Goal: Task Accomplishment & Management: Manage account settings

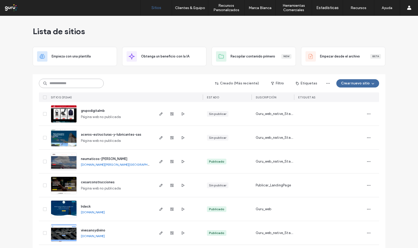
click at [79, 80] on input at bounding box center [71, 83] width 65 height 9
paste input "**********"
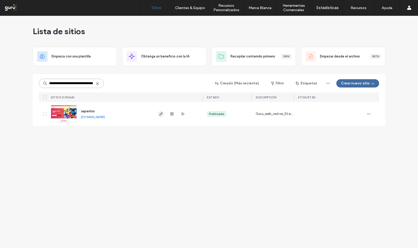
type input "**********"
click at [160, 113] on icon "button" at bounding box center [161, 114] width 4 height 4
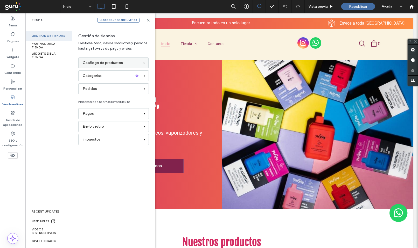
click at [106, 66] on span "Catálogo de productos" at bounding box center [103, 63] width 40 height 6
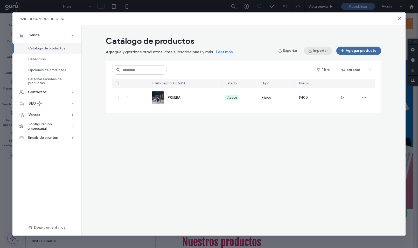
click at [320, 53] on button "Importar" at bounding box center [318, 51] width 28 height 8
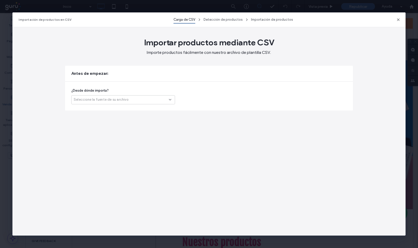
click at [127, 103] on div "Seleccione la fuente de su archivo" at bounding box center [123, 99] width 104 height 9
click at [124, 106] on div "Otra plataforma" at bounding box center [122, 108] width 103 height 9
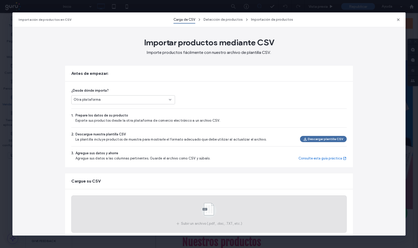
click at [207, 207] on use at bounding box center [208, 210] width 15 height 15
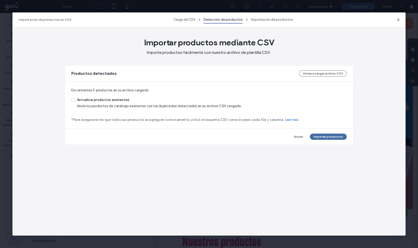
click at [117, 101] on span "Actualizar productos existentes" at bounding box center [159, 100] width 164 height 6
click at [324, 139] on button "Importar productos" at bounding box center [328, 137] width 37 height 6
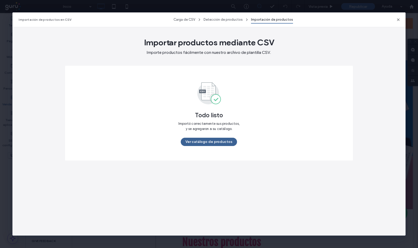
click at [217, 140] on button "Ver catálogo de productos" at bounding box center [209, 142] width 56 height 8
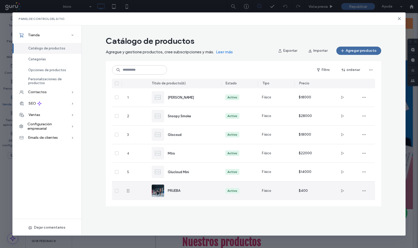
click at [114, 190] on div at bounding box center [117, 191] width 10 height 19
click at [117, 192] on span at bounding box center [117, 191] width 4 height 4
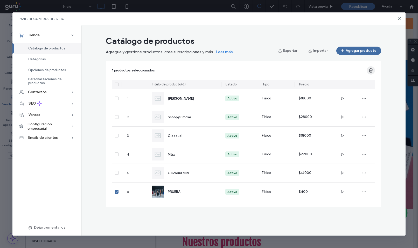
click at [368, 71] on icon "button" at bounding box center [370, 70] width 5 height 5
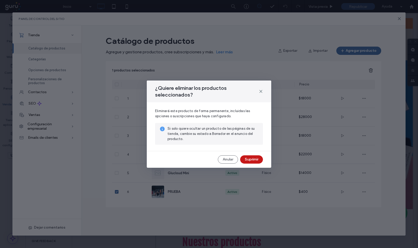
click at [241, 161] on button "Suprimir" at bounding box center [251, 159] width 23 height 8
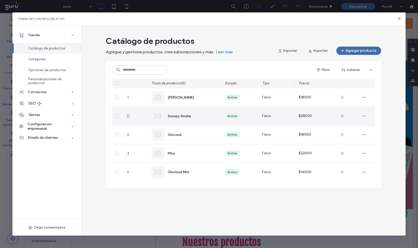
click at [179, 115] on span "Snoopy Smoke" at bounding box center [179, 116] width 23 height 4
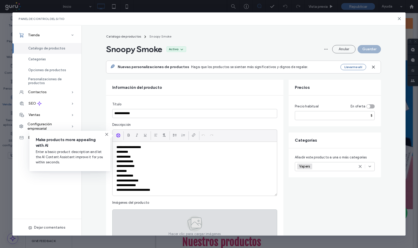
click at [184, 156] on p "**********" at bounding box center [194, 157] width 156 height 5
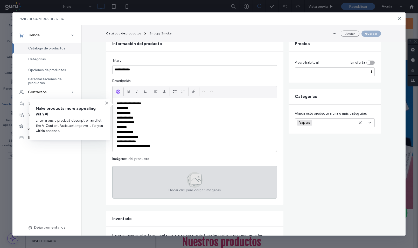
scroll to position [51, 0]
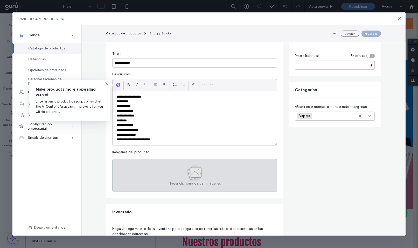
click at [193, 175] on icon at bounding box center [196, 172] width 10 height 10
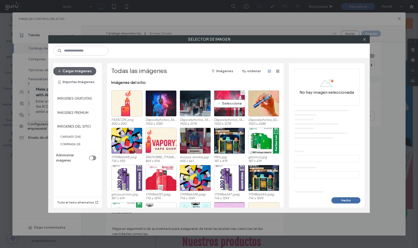
scroll to position [2, 0]
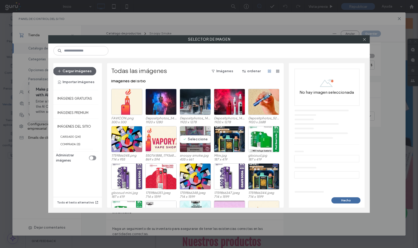
click at [195, 135] on div "Seleccione" at bounding box center [194, 139] width 31 height 26
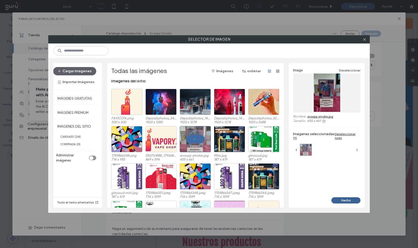
click at [345, 199] on button "Hecho" at bounding box center [345, 200] width 29 height 6
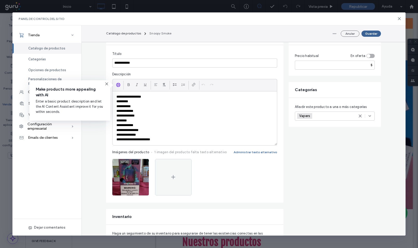
click at [369, 33] on button "Guardar" at bounding box center [370, 34] width 19 height 6
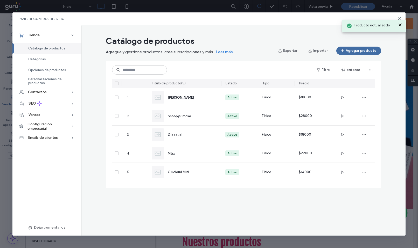
scroll to position [0, 0]
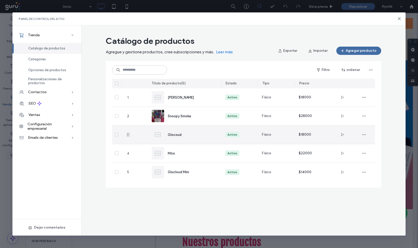
click at [179, 137] on div "Glocoud" at bounding box center [190, 134] width 45 height 5
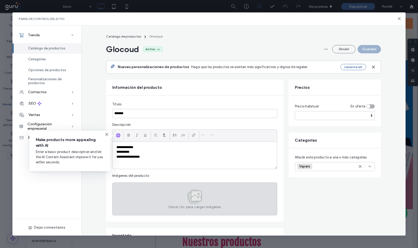
click at [198, 197] on icon at bounding box center [199, 197] width 4 height 2
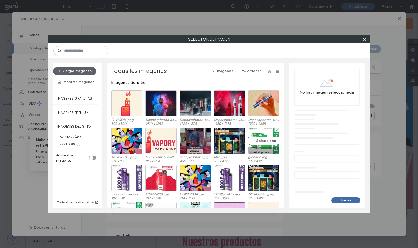
click at [265, 139] on div "Seleccione" at bounding box center [263, 141] width 31 height 26
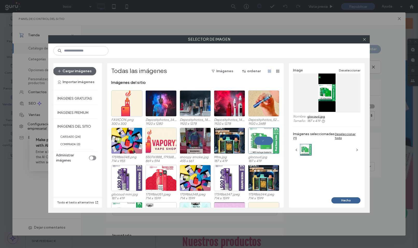
click at [344, 198] on button "Hecho" at bounding box center [345, 200] width 29 height 6
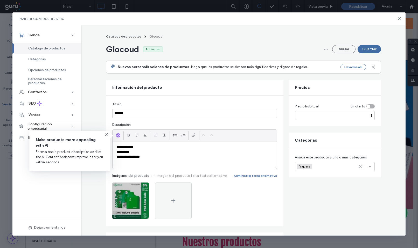
click at [140, 187] on icon "button" at bounding box center [142, 188] width 4 height 4
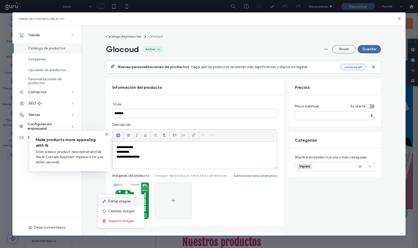
click at [138, 197] on div "Editar imagen" at bounding box center [121, 202] width 46 height 10
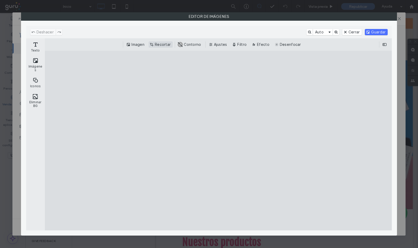
click at [168, 45] on button "Recortar" at bounding box center [160, 44] width 24 height 6
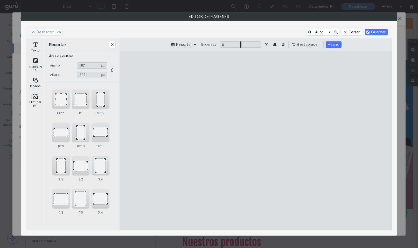
drag, startPoint x: 224, startPoint y: 70, endPoint x: 224, endPoint y: 110, distance: 39.9
click at [255, 141] on cesdk-canvas "Lienzo del editor" at bounding box center [255, 141] width 0 height 0
type input "***"
drag, startPoint x: 298, startPoint y: 224, endPoint x: 305, endPoint y: 169, distance: 55.8
click at [255, 141] on cesdk-canvas "Lienzo del editor" at bounding box center [255, 141] width 0 height 0
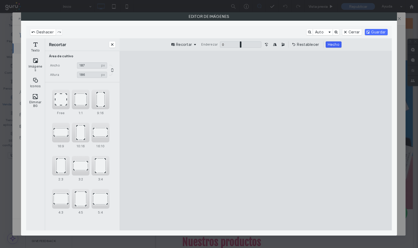
click at [332, 47] on button "Hecho" at bounding box center [333, 44] width 16 height 6
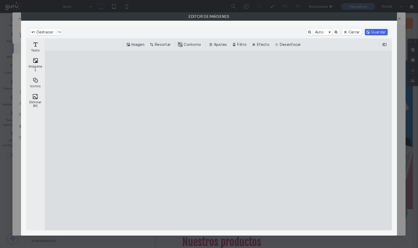
click at [373, 34] on button "Guardar" at bounding box center [375, 32] width 23 height 6
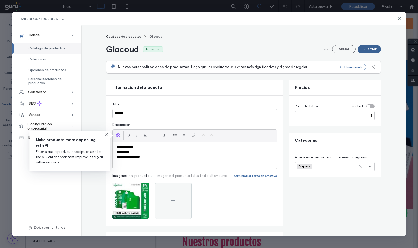
click at [371, 46] on button "Guardar" at bounding box center [368, 49] width 23 height 8
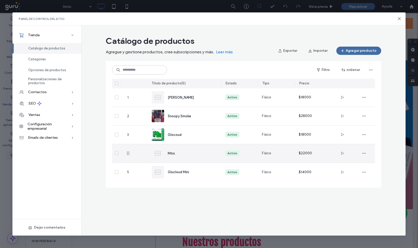
click at [177, 153] on div "Mtrx" at bounding box center [190, 153] width 45 height 5
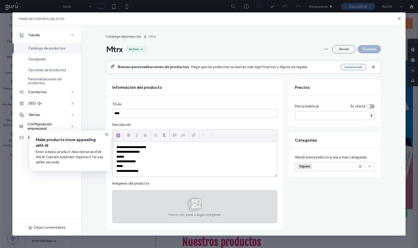
click at [188, 202] on icon at bounding box center [193, 204] width 11 height 11
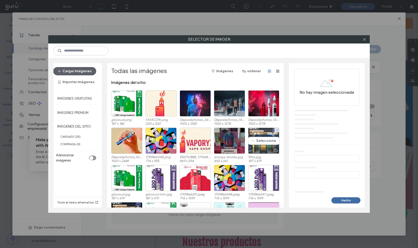
click at [257, 137] on div "Seleccione" at bounding box center [263, 141] width 31 height 26
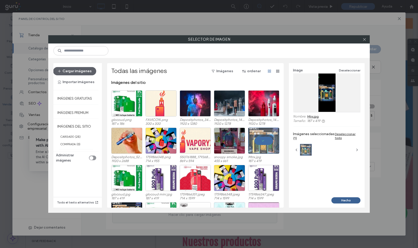
click at [345, 202] on button "Hecho" at bounding box center [345, 200] width 29 height 6
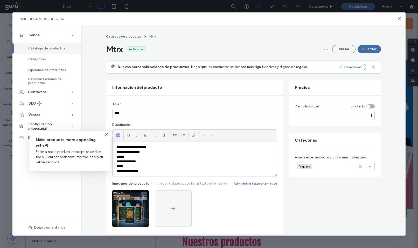
click at [141, 196] on icon "button" at bounding box center [142, 196] width 4 height 4
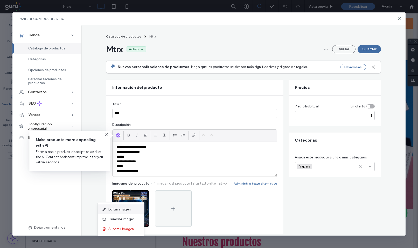
click at [134, 207] on div "Editar imagen" at bounding box center [121, 210] width 46 height 10
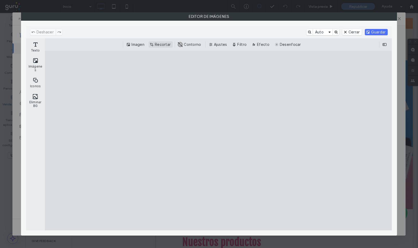
click at [161, 44] on button "Recortar" at bounding box center [160, 44] width 24 height 6
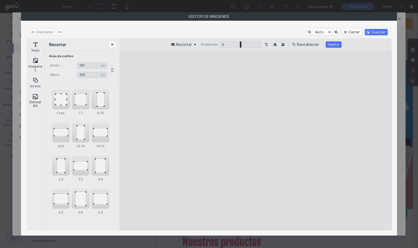
drag, startPoint x: 224, startPoint y: 70, endPoint x: 223, endPoint y: 104, distance: 33.9
click at [255, 141] on cesdk-canvas "Lienzo del editor" at bounding box center [255, 141] width 0 height 0
type input "***"
drag, startPoint x: 295, startPoint y: 223, endPoint x: 303, endPoint y: 171, distance: 52.7
click at [255, 141] on cesdk-canvas "Lienzo del editor" at bounding box center [255, 141] width 0 height 0
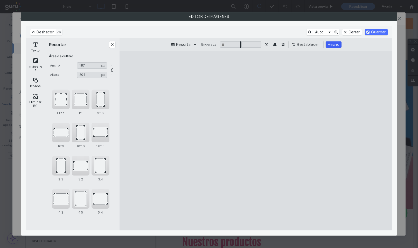
click at [334, 44] on button "Hecho" at bounding box center [333, 44] width 16 height 6
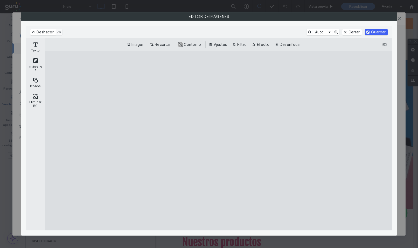
click at [375, 34] on button "Guardar" at bounding box center [375, 32] width 23 height 6
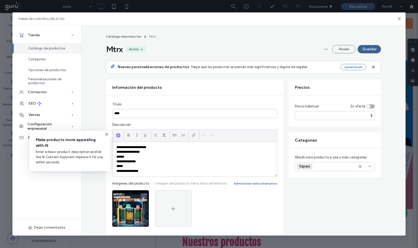
click at [362, 49] on button "Guardar" at bounding box center [368, 49] width 23 height 8
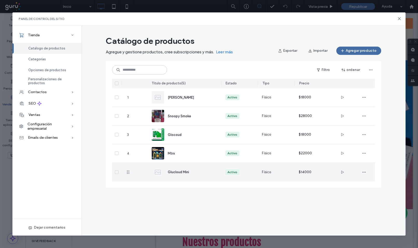
click at [188, 170] on span "Glucloud Mini" at bounding box center [178, 172] width 21 height 4
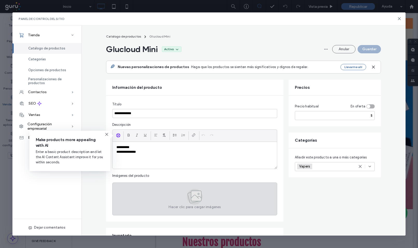
click at [193, 192] on icon at bounding box center [196, 196] width 10 height 10
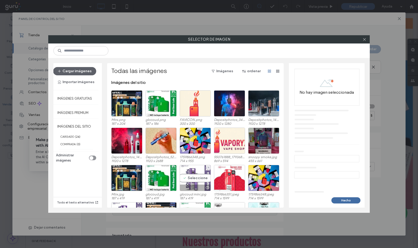
click at [191, 174] on div "Seleccione" at bounding box center [194, 178] width 31 height 26
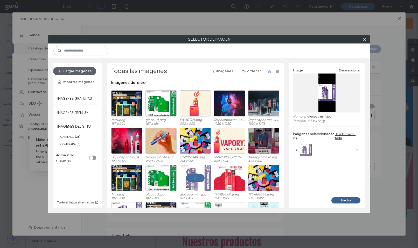
click at [354, 201] on button "Hecho" at bounding box center [345, 200] width 29 height 6
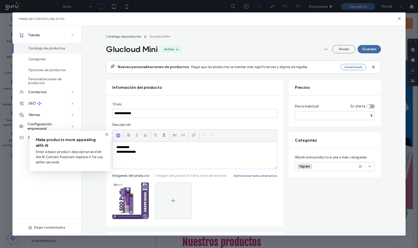
click at [140, 188] on use "button" at bounding box center [141, 188] width 3 height 1
click at [135, 200] on div "Editar imagen" at bounding box center [121, 202] width 46 height 10
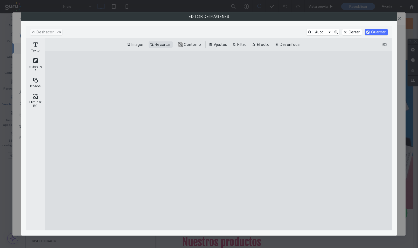
click at [163, 46] on button "Recortar" at bounding box center [160, 44] width 24 height 6
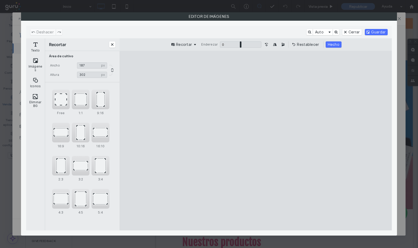
drag, startPoint x: 225, startPoint y: 70, endPoint x: 222, endPoint y: 110, distance: 40.0
click at [255, 141] on cesdk-canvas "Lienzo del editor" at bounding box center [255, 141] width 0 height 0
type input "***"
drag, startPoint x: 298, startPoint y: 222, endPoint x: 306, endPoint y: 166, distance: 56.3
click at [255, 141] on cesdk-canvas "Lienzo del editor" at bounding box center [255, 141] width 0 height 0
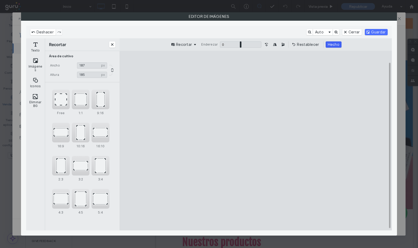
click at [336, 46] on button "Hecho" at bounding box center [333, 44] width 16 height 6
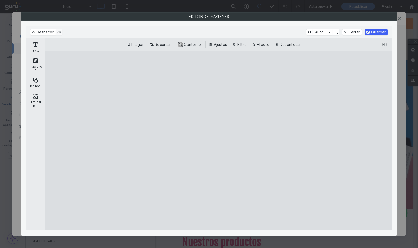
click at [372, 34] on button "Guardar" at bounding box center [375, 32] width 23 height 6
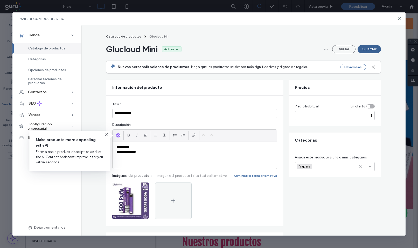
click at [372, 48] on button "Guardar" at bounding box center [368, 49] width 23 height 8
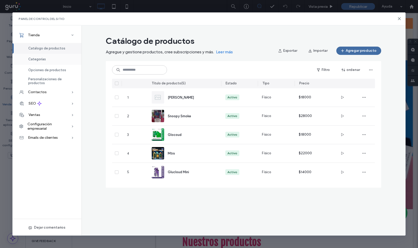
click at [58, 59] on div "Categorías" at bounding box center [46, 59] width 69 height 11
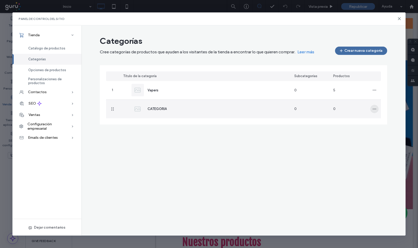
click at [371, 111] on span "button" at bounding box center [374, 109] width 8 height 8
click at [378, 131] on icon at bounding box center [376, 132] width 4 height 4
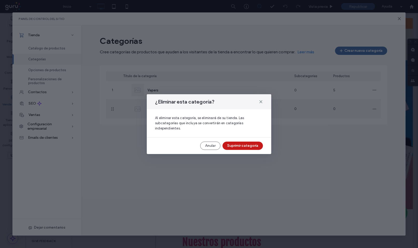
click at [247, 143] on button "Suprimir categoría" at bounding box center [242, 146] width 40 height 8
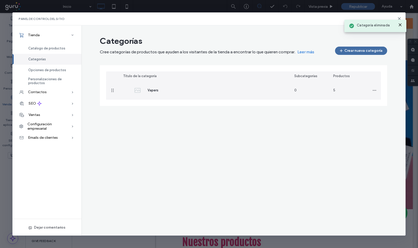
click at [156, 89] on span "Vapers" at bounding box center [152, 90] width 11 height 4
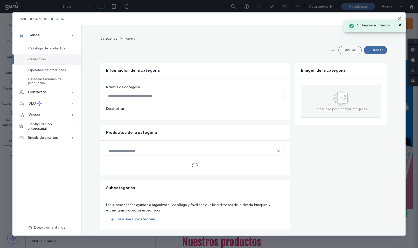
type input "******"
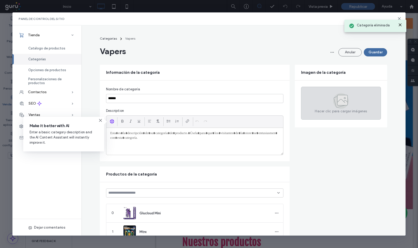
scroll to position [2, 0]
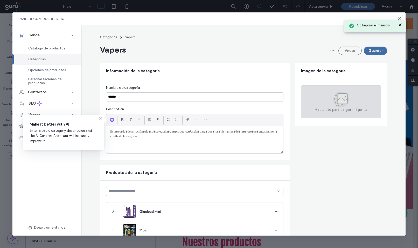
click at [342, 103] on icon at bounding box center [342, 99] width 10 height 10
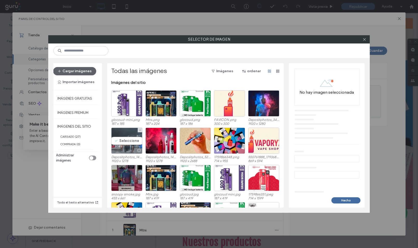
click at [137, 143] on div "Seleccione" at bounding box center [126, 141] width 31 height 26
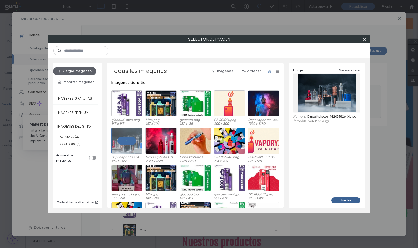
click at [347, 202] on button "Hecho" at bounding box center [345, 200] width 29 height 6
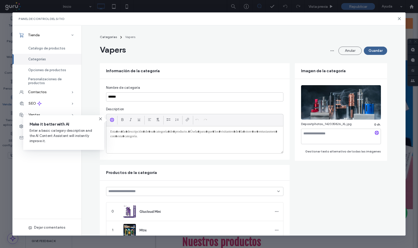
click at [376, 53] on button "Guardar" at bounding box center [374, 51] width 23 height 8
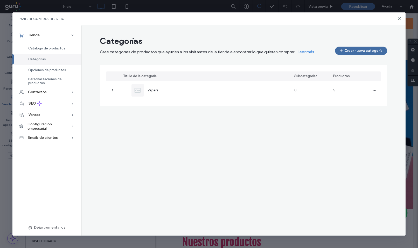
scroll to position [0, 0]
click at [400, 18] on icon at bounding box center [399, 19] width 4 height 4
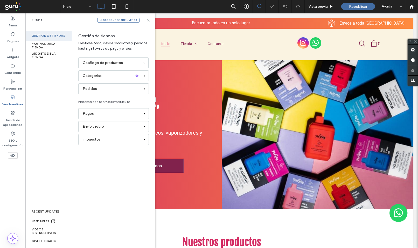
click at [149, 20] on icon at bounding box center [148, 20] width 4 height 4
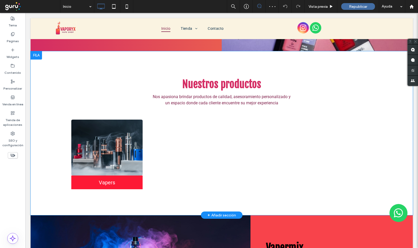
scroll to position [160, 0]
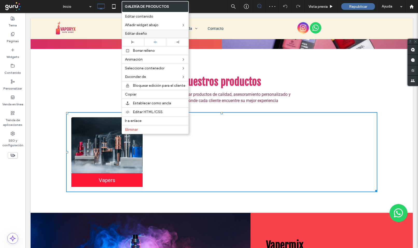
click at [146, 34] on span "Editar diseño" at bounding box center [136, 33] width 22 height 4
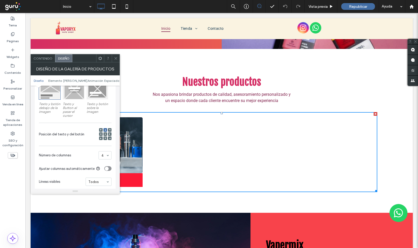
scroll to position [91, 0]
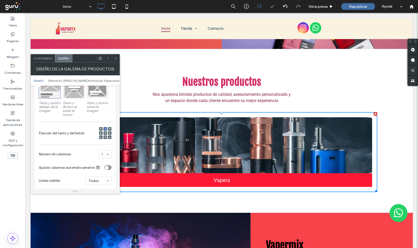
click at [116, 56] on icon at bounding box center [116, 58] width 4 height 4
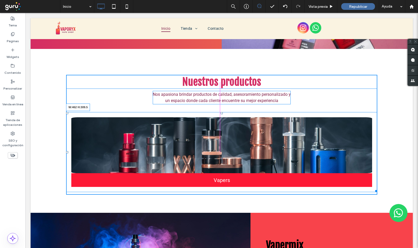
drag, startPoint x: 372, startPoint y: 191, endPoint x: 277, endPoint y: 207, distance: 96.9
click at [277, 207] on div "Nuestros productos Nos apasiona brindar productos de calidad, asesoramiento per…" at bounding box center [222, 131] width 382 height 164
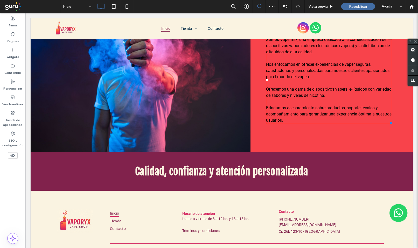
scroll to position [432, 0]
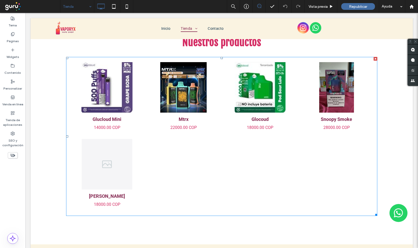
scroll to position [252, 0]
click at [241, 79] on link at bounding box center [259, 87] width 71 height 51
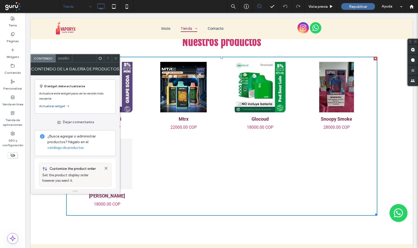
click at [61, 58] on span "Diseño" at bounding box center [63, 58] width 11 height 4
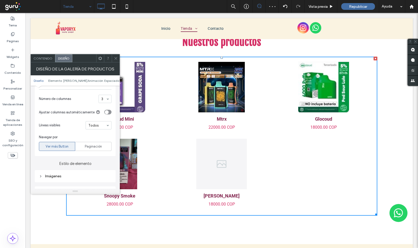
scroll to position [149, 0]
click at [117, 60] on icon at bounding box center [116, 58] width 4 height 4
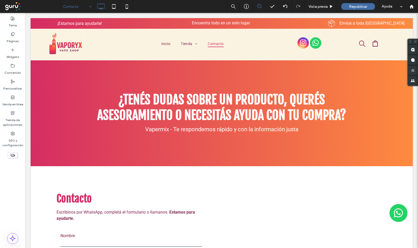
scroll to position [0, 0]
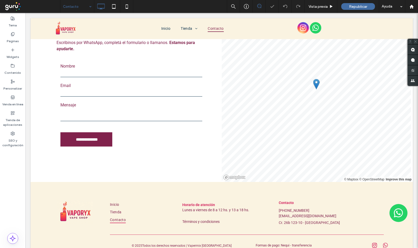
scroll to position [170, 0]
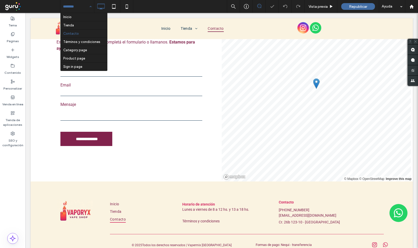
click at [88, 7] on div "Inicio Tienda Contacto Términos y condiciones Category page Product page Sign i…" at bounding box center [77, 6] width 34 height 13
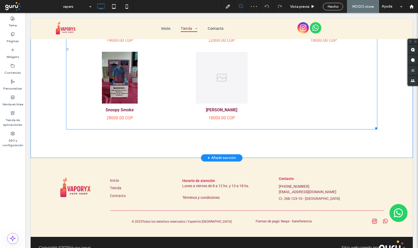
scroll to position [181, 0]
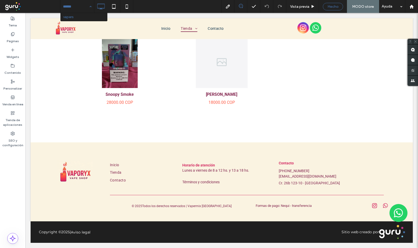
click at [332, 5] on span "Hecho" at bounding box center [332, 6] width 11 height 4
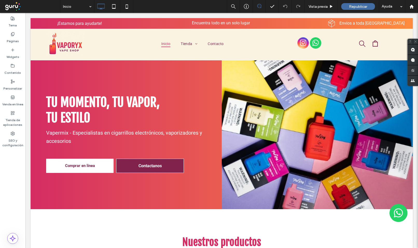
scroll to position [0, 0]
click at [68, 7] on div at bounding box center [209, 124] width 418 height 248
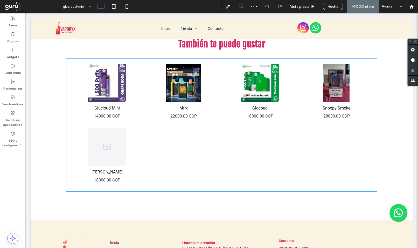
scroll to position [227, 0]
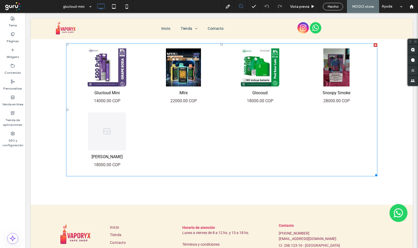
click at [166, 91] on link "Mtrx 3 22000.00 COP" at bounding box center [183, 97] width 71 height 21
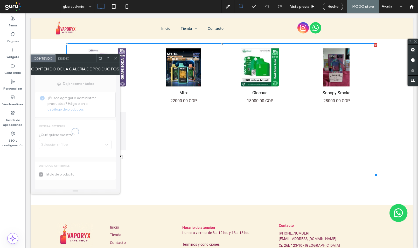
click at [69, 59] on span "Diseño" at bounding box center [63, 58] width 11 height 4
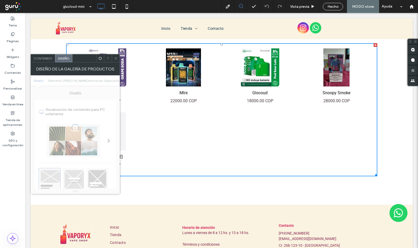
click at [115, 57] on icon at bounding box center [116, 58] width 4 height 4
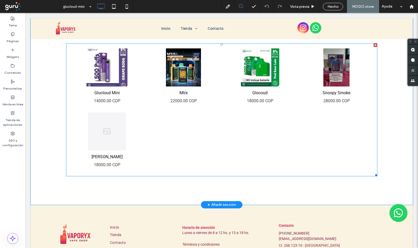
click at [113, 59] on link at bounding box center [107, 67] width 76 height 40
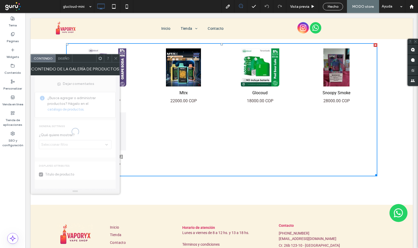
click at [71, 60] on div "Diseño" at bounding box center [63, 58] width 17 height 8
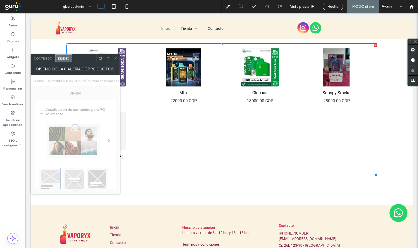
click at [115, 60] on icon at bounding box center [116, 58] width 4 height 4
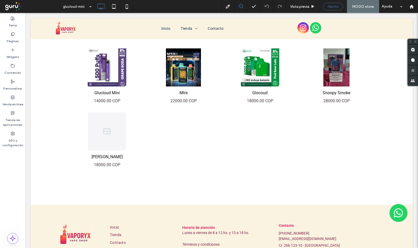
click at [336, 8] on span "Hecho" at bounding box center [332, 6] width 11 height 4
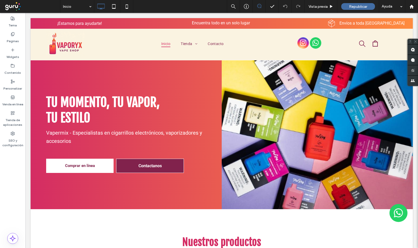
scroll to position [0, 0]
click at [126, 11] on icon at bounding box center [126, 6] width 10 height 10
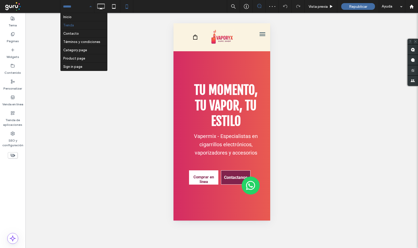
click at [77, 9] on input at bounding box center [76, 6] width 26 height 13
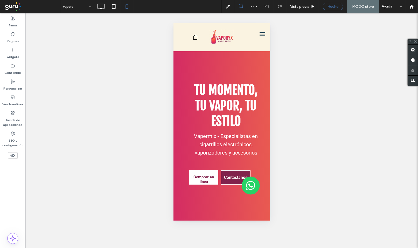
click at [327, 8] on div "Hecho" at bounding box center [333, 6] width 20 height 4
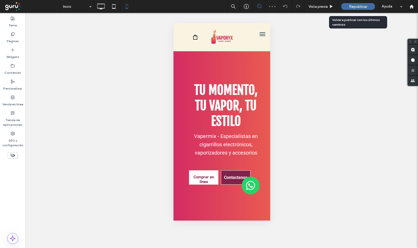
click at [350, 9] on div "Republicar" at bounding box center [358, 6] width 34 height 7
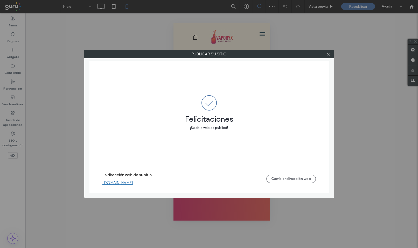
click at [133, 182] on link "[DOMAIN_NAME]" at bounding box center [117, 183] width 31 height 5
click at [331, 54] on div at bounding box center [328, 54] width 8 height 8
